Goal: Find specific page/section: Find specific page/section

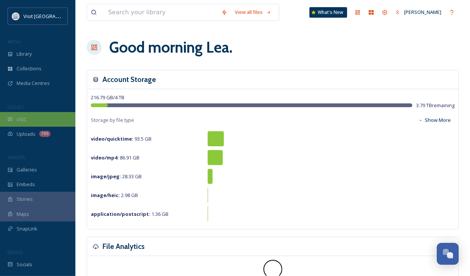
click at [35, 119] on div "UGC" at bounding box center [37, 119] width 75 height 15
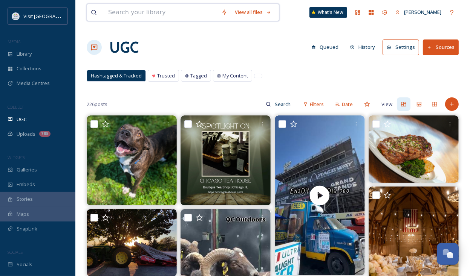
click at [121, 14] on input at bounding box center [160, 12] width 113 height 17
click at [31, 51] on span "Library" at bounding box center [24, 53] width 15 height 7
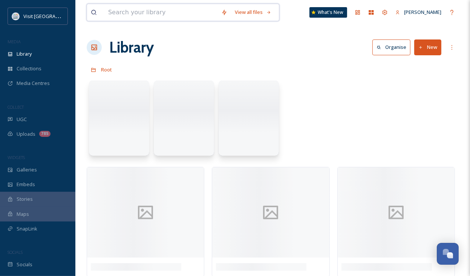
click at [149, 13] on input at bounding box center [160, 12] width 113 height 17
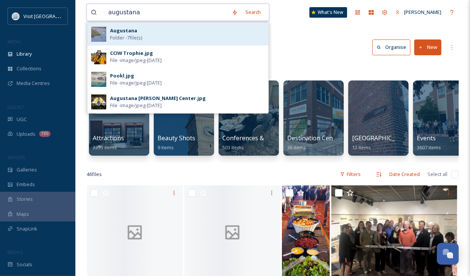
type input "augustana"
click at [132, 33] on strong "Augustana" at bounding box center [123, 30] width 27 height 7
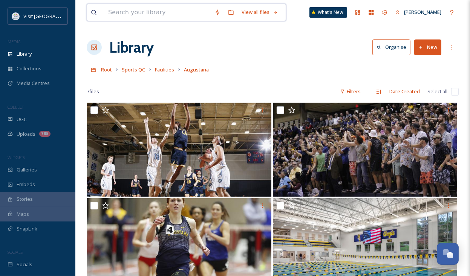
click at [150, 12] on input at bounding box center [157, 12] width 106 height 17
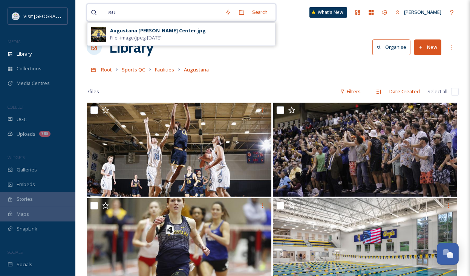
type input "a"
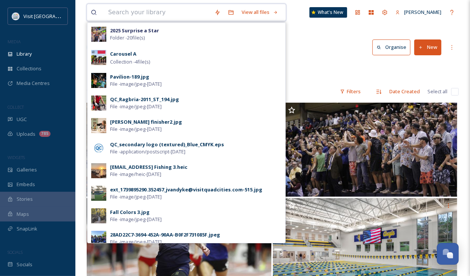
click at [152, 8] on input at bounding box center [157, 12] width 106 height 17
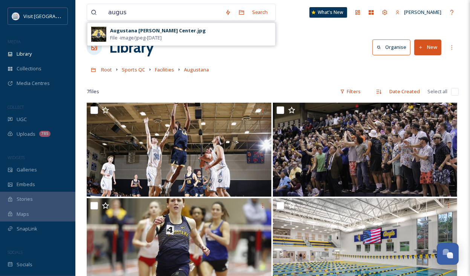
click at [304, 35] on div "augus Search Augustana [PERSON_NAME] Center.jpg File - image/jpeg - [DATE] What…" at bounding box center [272, 247] width 394 height 495
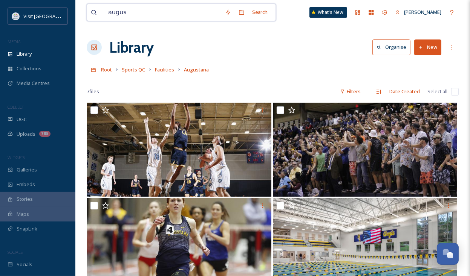
click at [157, 9] on input "augus" at bounding box center [162, 12] width 117 height 17
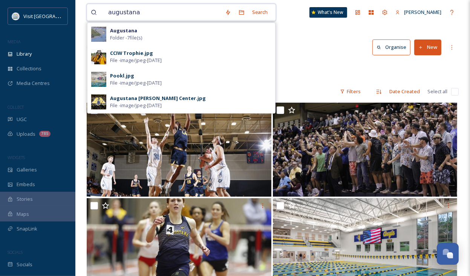
type input "augustana"
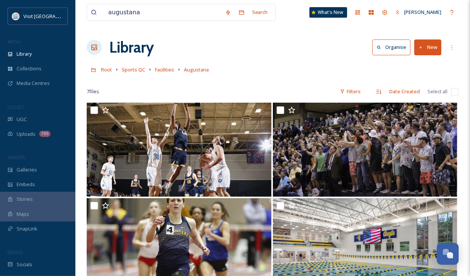
click at [305, 59] on div "augustana Search What's [GEOGRAPHIC_DATA][PERSON_NAME] Organise New Root Sports…" at bounding box center [272, 247] width 394 height 495
click at [42, 60] on div "Library" at bounding box center [37, 54] width 75 height 15
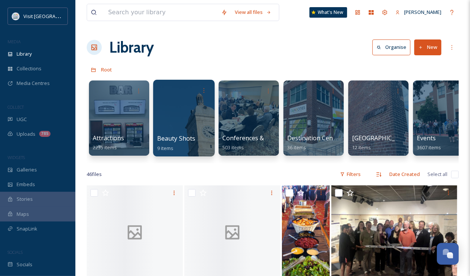
click at [174, 125] on div at bounding box center [183, 118] width 61 height 77
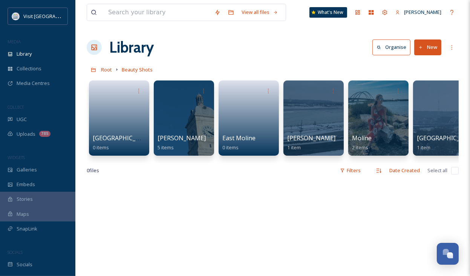
scroll to position [0, 17]
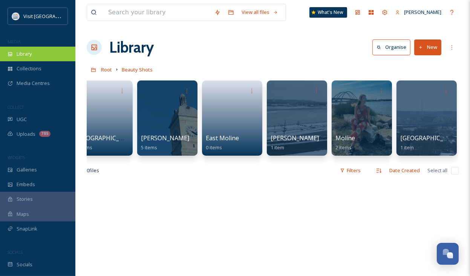
click at [26, 57] on span "Library" at bounding box center [24, 53] width 15 height 7
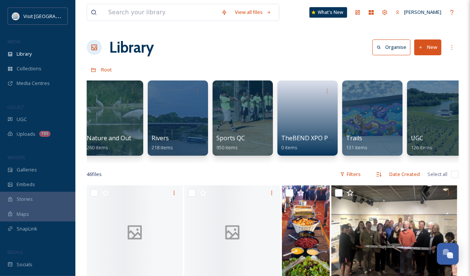
scroll to position [0, 794]
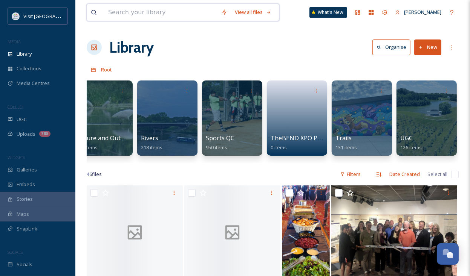
click at [148, 16] on input at bounding box center [160, 12] width 113 height 17
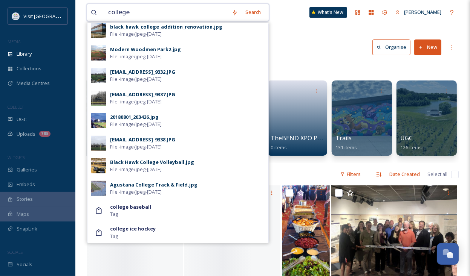
scroll to position [0, 0]
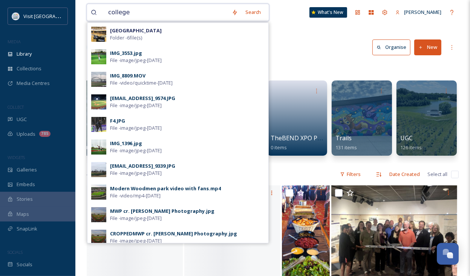
type input "college"
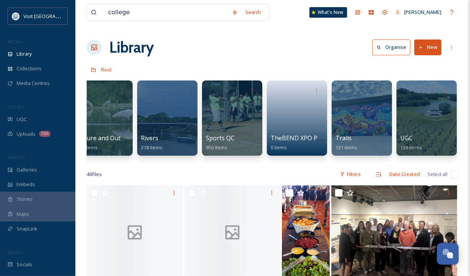
click at [305, 46] on div "Library Organise New" at bounding box center [273, 47] width 372 height 23
click at [131, 13] on input "college" at bounding box center [166, 12] width 124 height 17
click at [420, 116] on div at bounding box center [425, 118] width 61 height 77
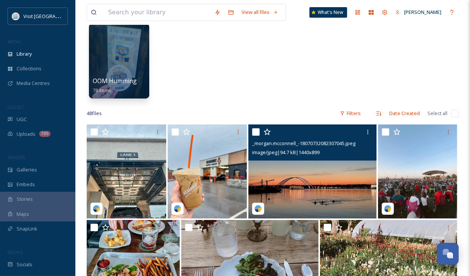
scroll to position [2, 0]
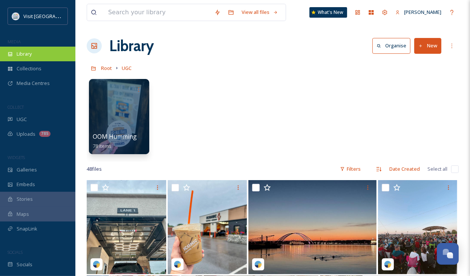
click at [33, 51] on div "Library" at bounding box center [37, 54] width 75 height 15
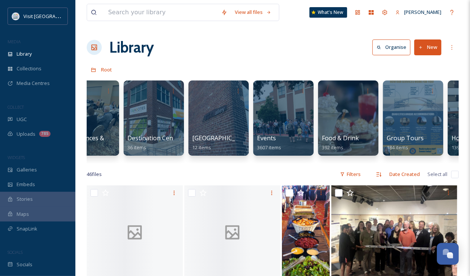
scroll to position [0, 319]
